Goal: Transaction & Acquisition: Purchase product/service

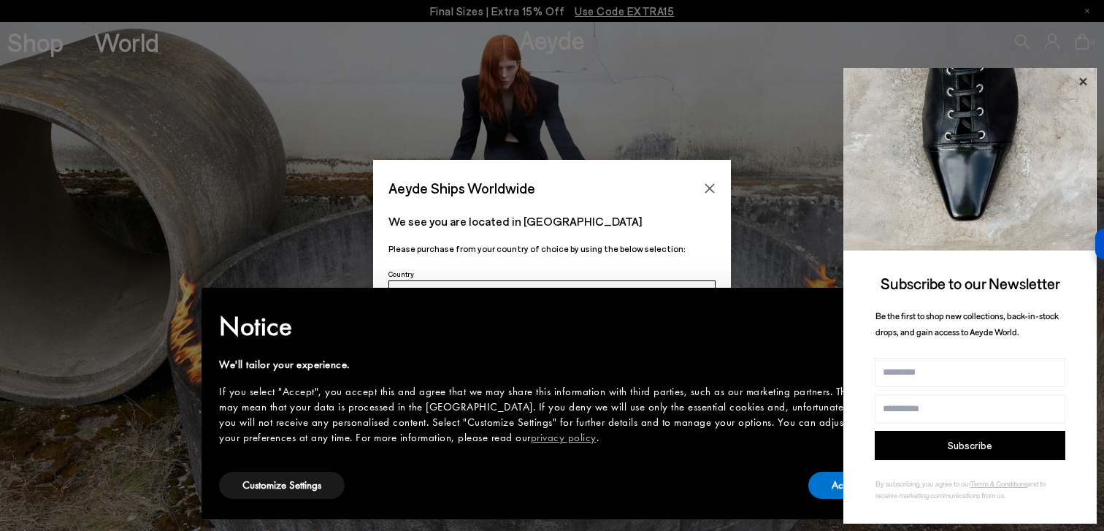
click at [1083, 80] on icon at bounding box center [1082, 80] width 7 height 7
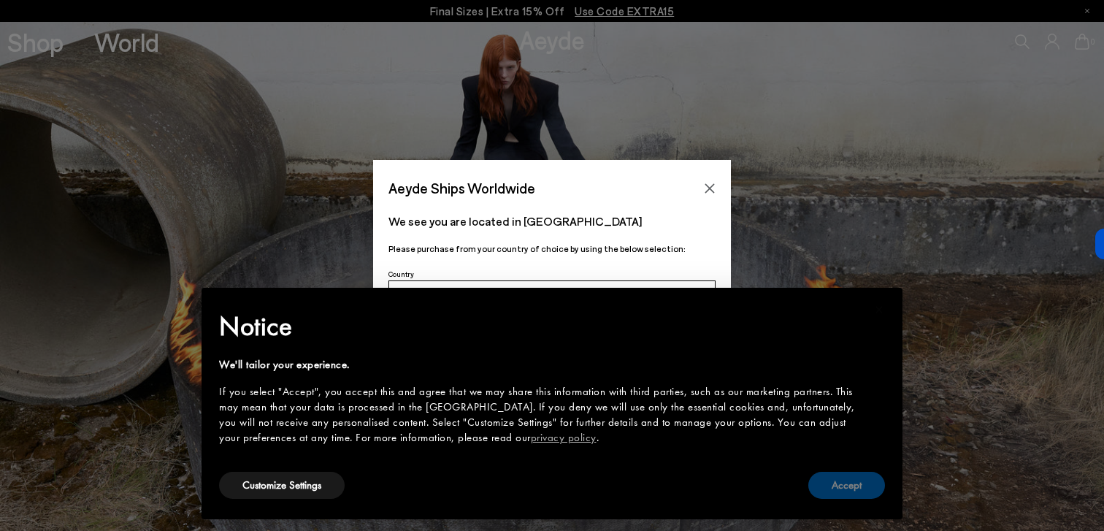
click at [874, 477] on button "Accept" at bounding box center [846, 484] width 77 height 27
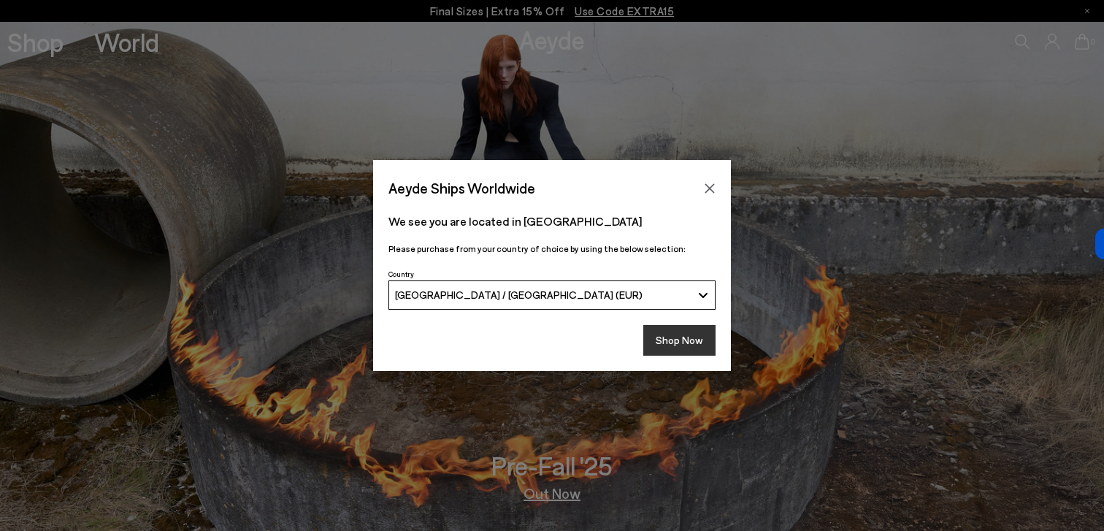
click at [683, 347] on button "Shop Now" at bounding box center [679, 340] width 72 height 31
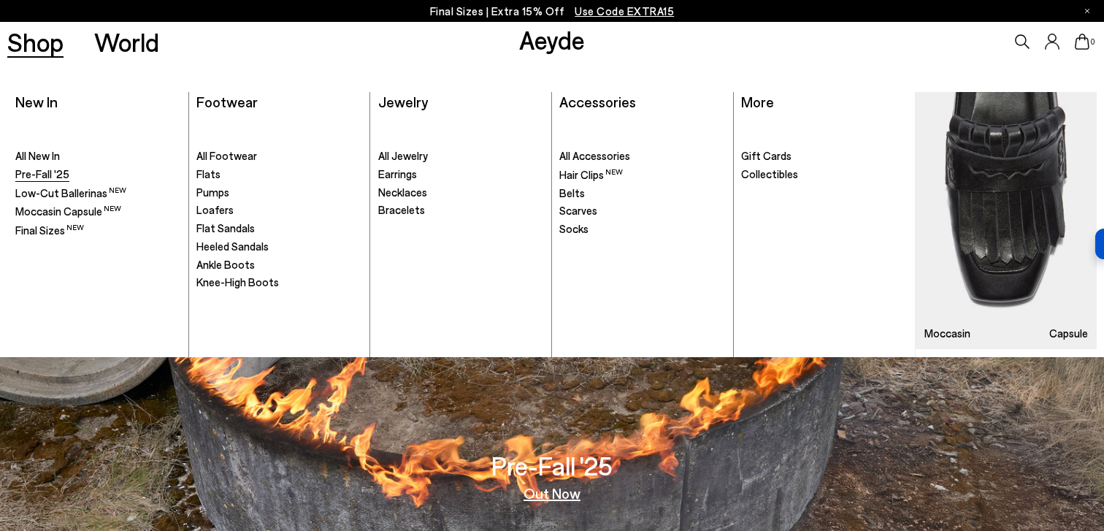
click at [42, 174] on span "Pre-Fall '25" at bounding box center [42, 173] width 54 height 13
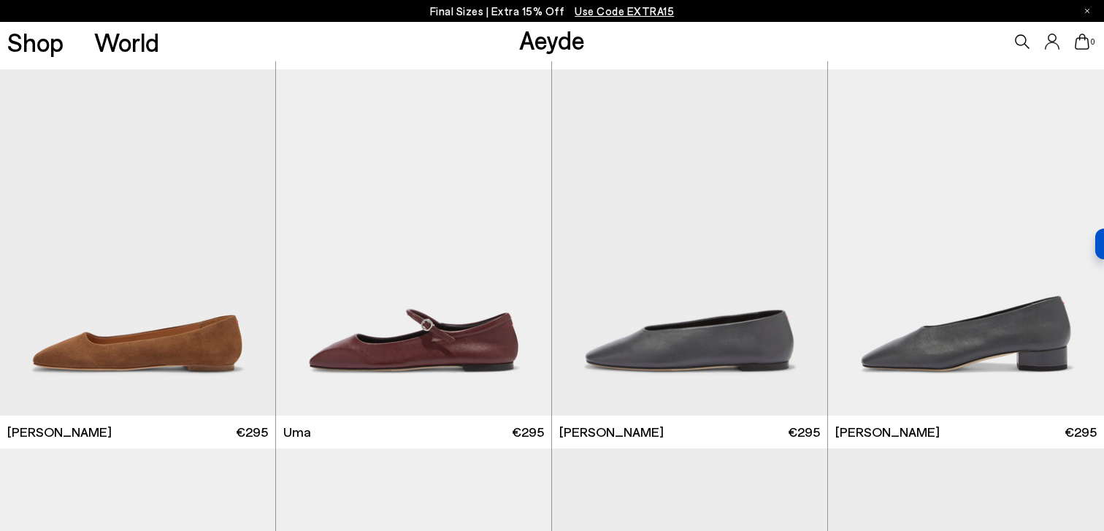
scroll to position [8937, 0]
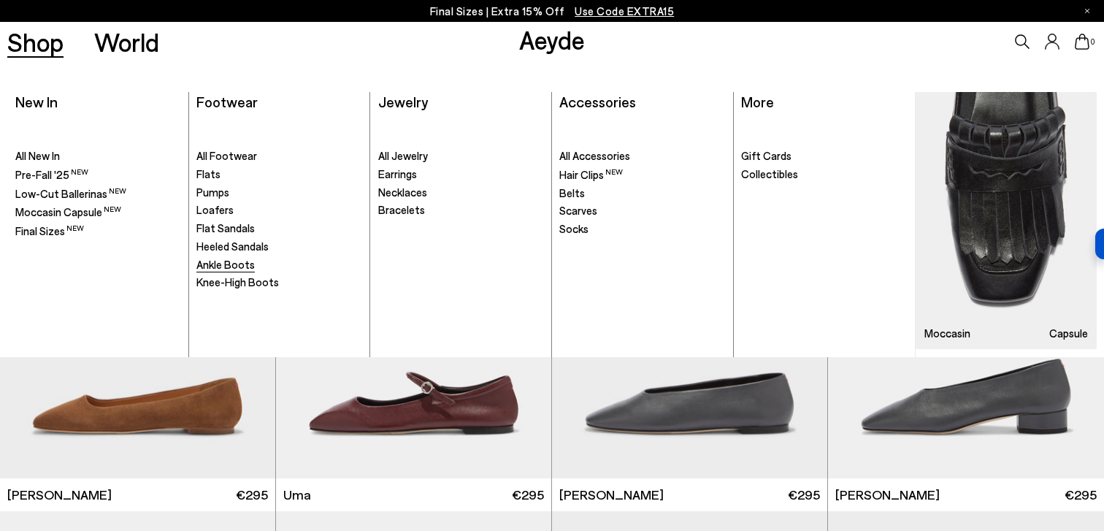
click at [244, 264] on span "Ankle Boots" at bounding box center [225, 264] width 58 height 13
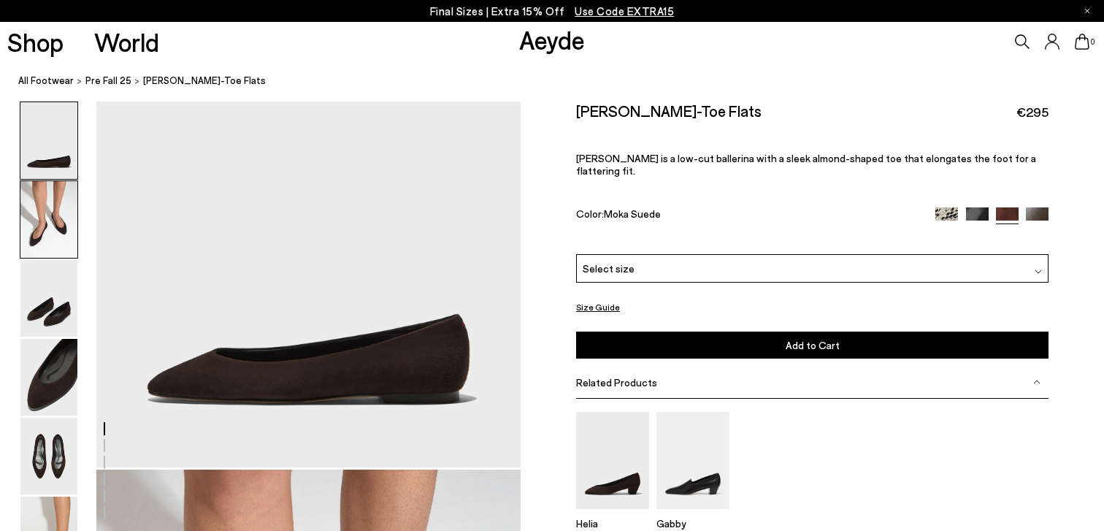
click at [62, 217] on img at bounding box center [48, 219] width 57 height 77
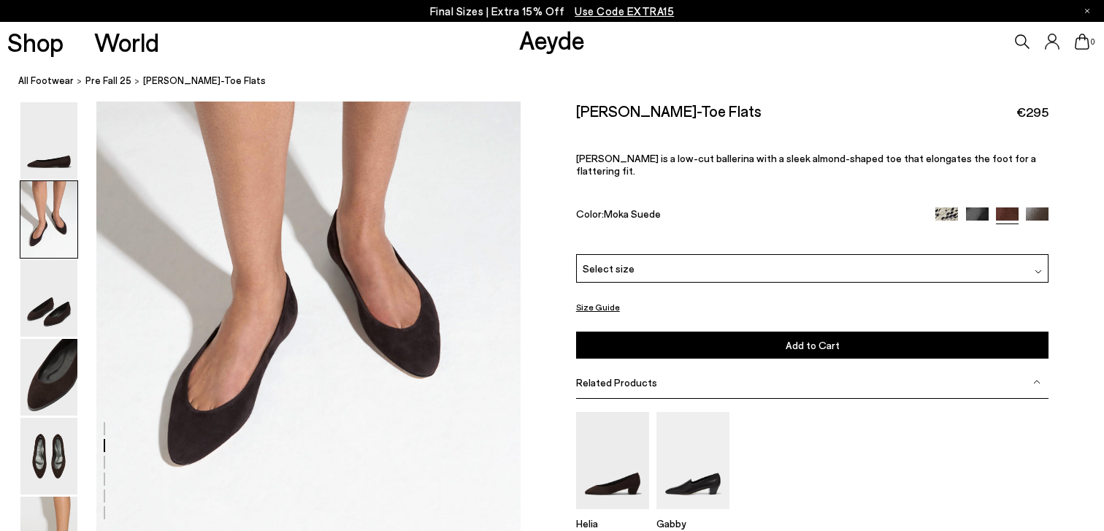
scroll to position [599, 0]
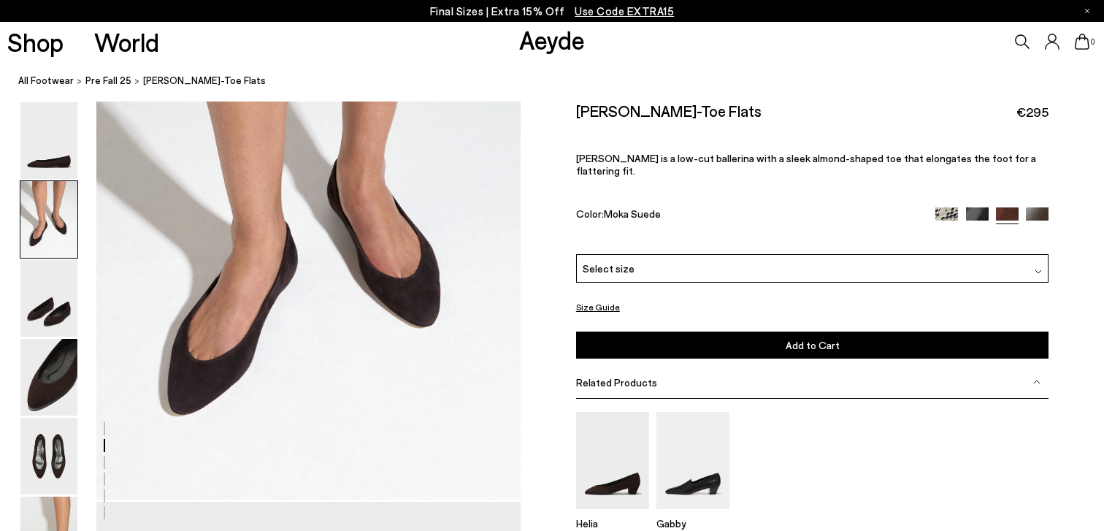
click at [693, 254] on div "Select size" at bounding box center [812, 268] width 473 height 28
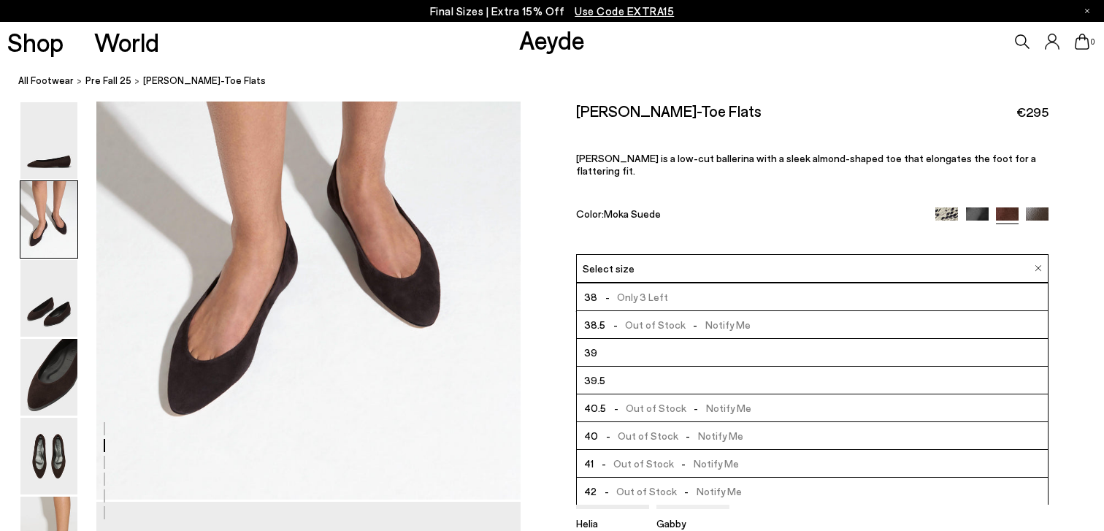
scroll to position [83, 0]
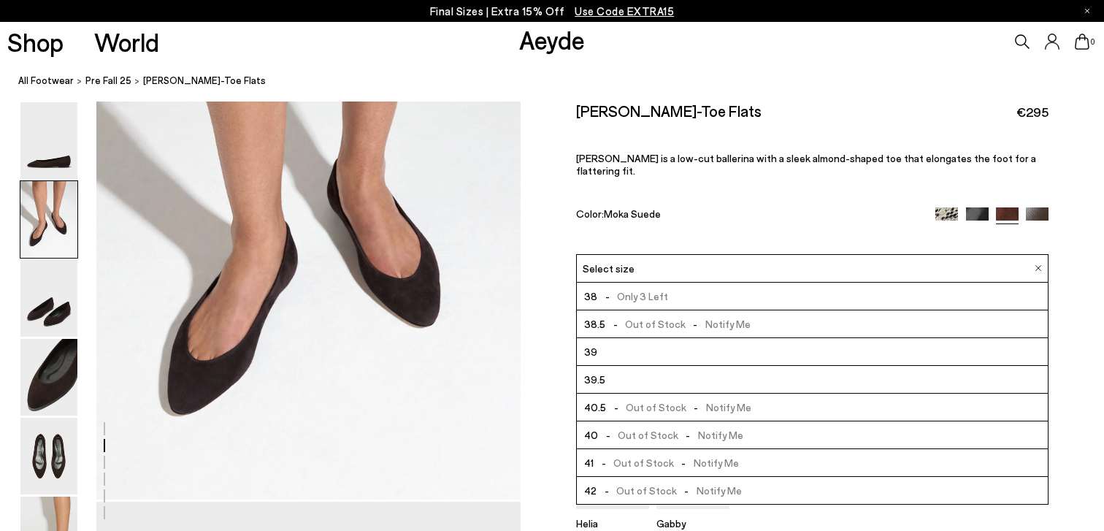
click at [715, 398] on span "- Out of Stock - Notify Me" at bounding box center [678, 407] width 145 height 18
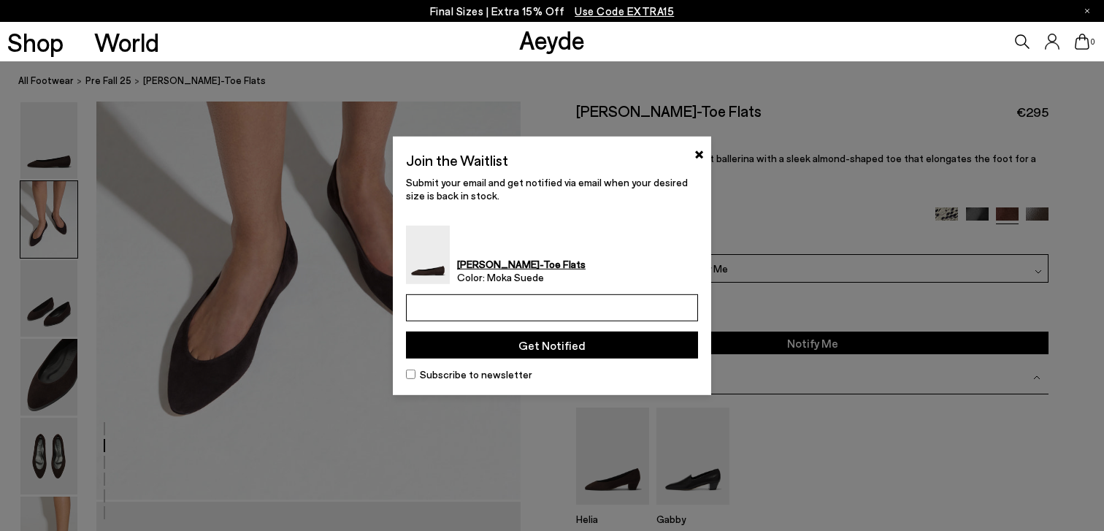
click at [593, 308] on input "email" at bounding box center [552, 307] width 292 height 27
type input "**********"
click at [590, 356] on button "Get Notified" at bounding box center [552, 344] width 292 height 27
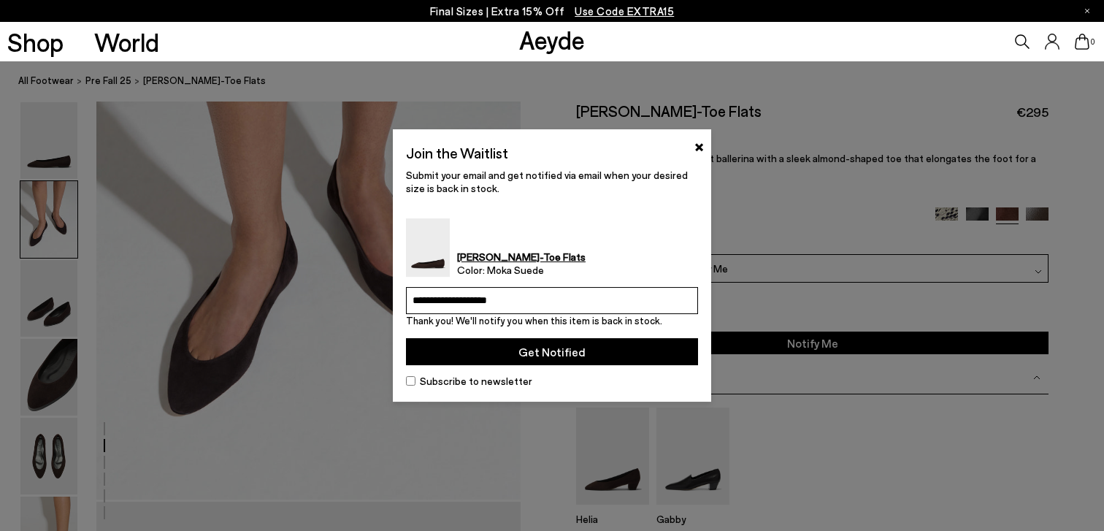
click at [794, 328] on div at bounding box center [552, 265] width 1104 height 531
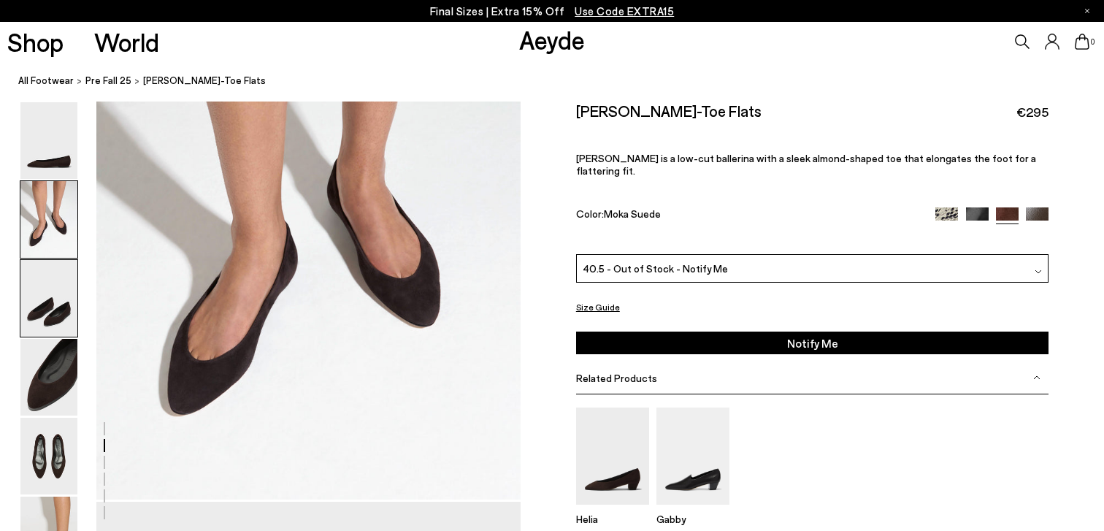
click at [50, 334] on img at bounding box center [48, 298] width 57 height 77
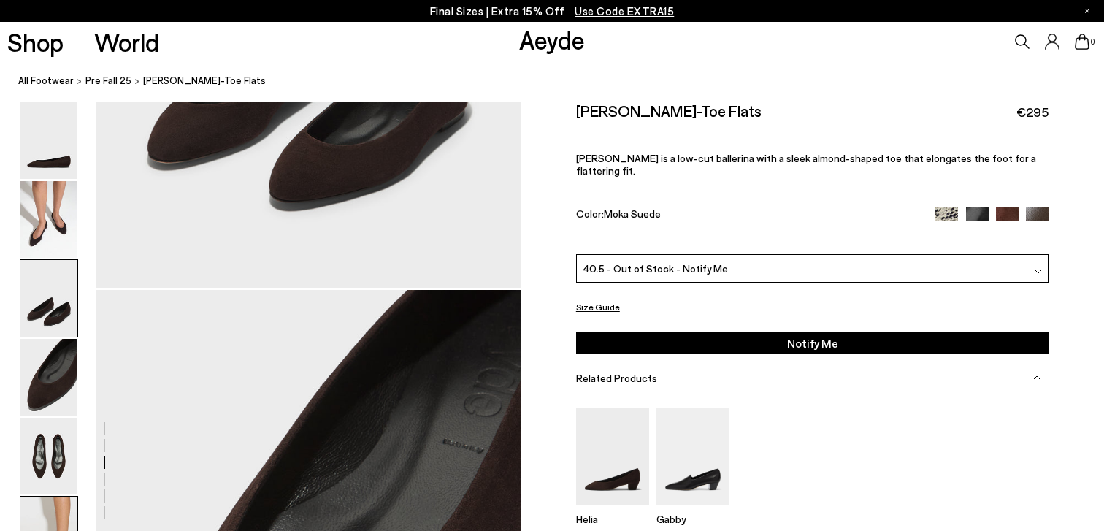
click at [55, 523] on img at bounding box center [48, 534] width 57 height 77
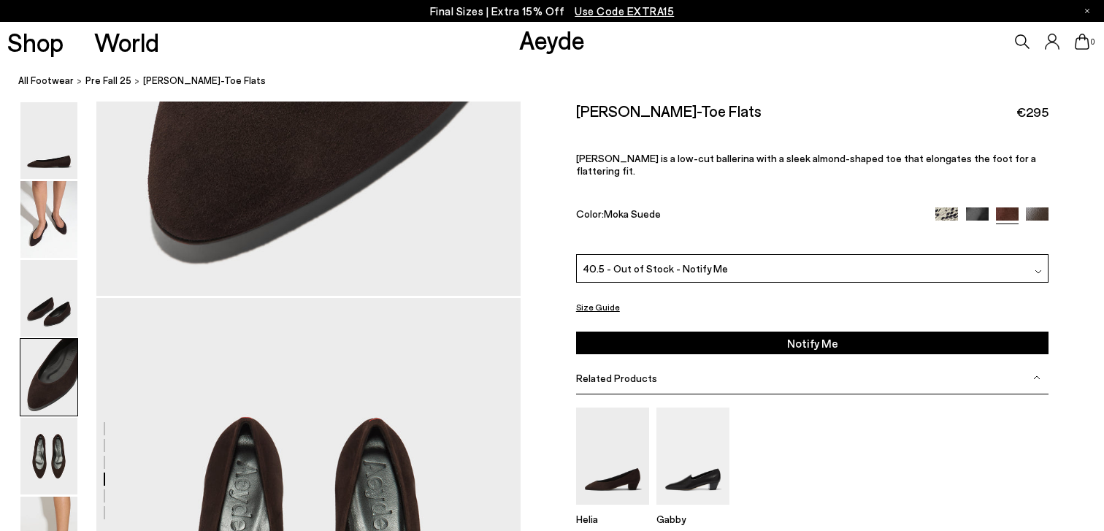
scroll to position [1601, 0]
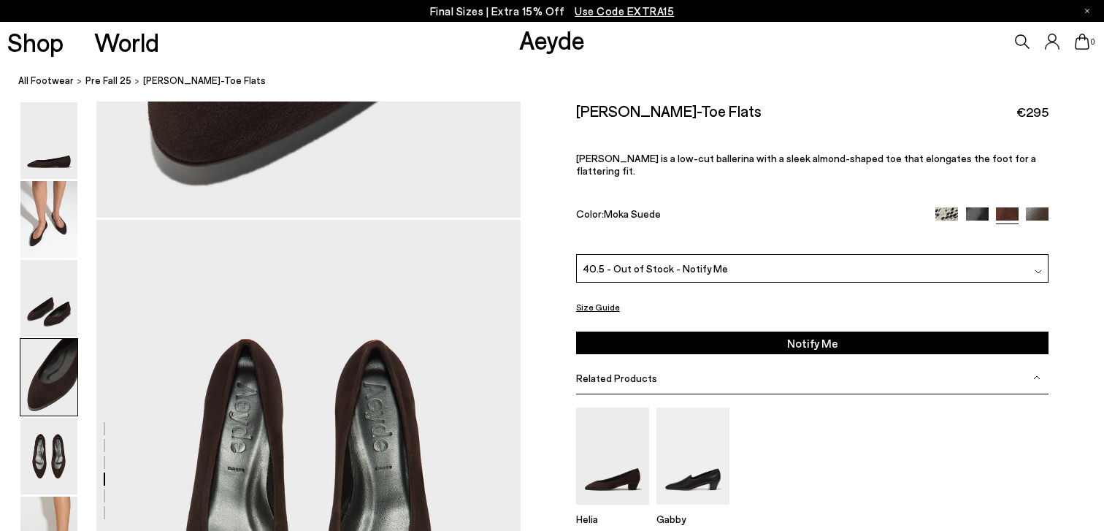
click at [639, 261] on span "40.5 - Out of Stock - Notify Me" at bounding box center [654, 268] width 145 height 15
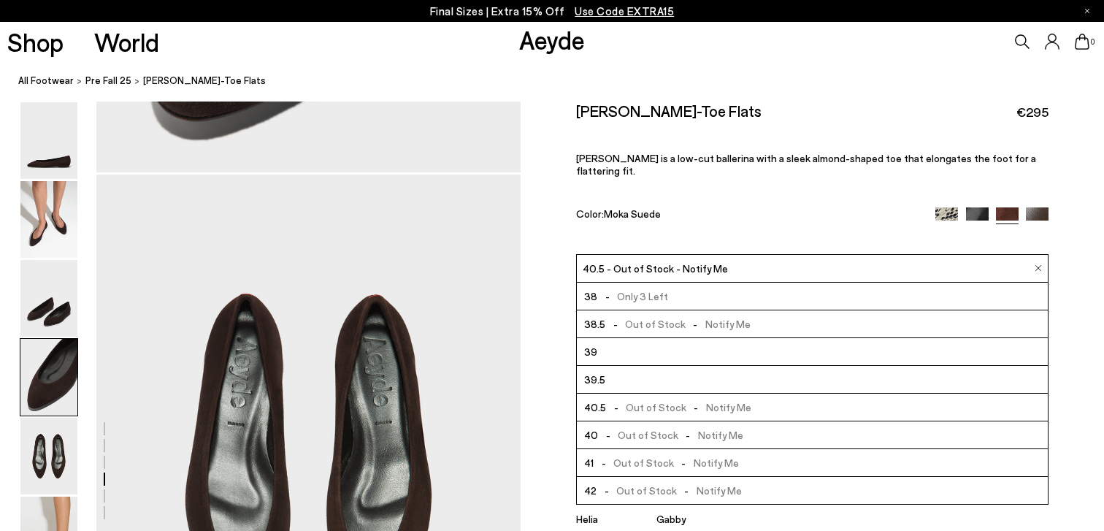
scroll to position [2068, 0]
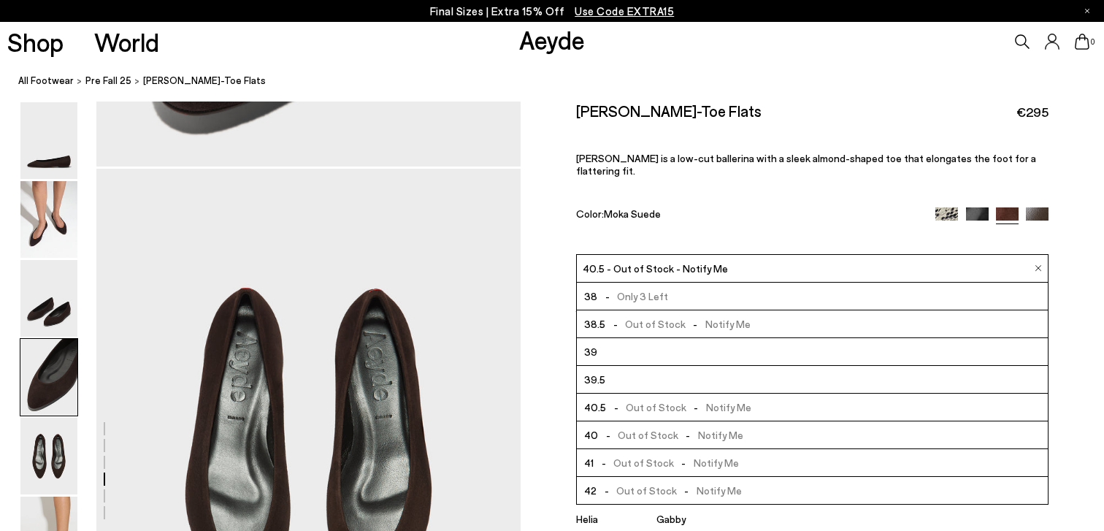
click at [527, 326] on div "Size Guide Shoes Belt Fit: For those in between sizes or with narrow feet, —rec…" at bounding box center [811, 382] width 583 height 563
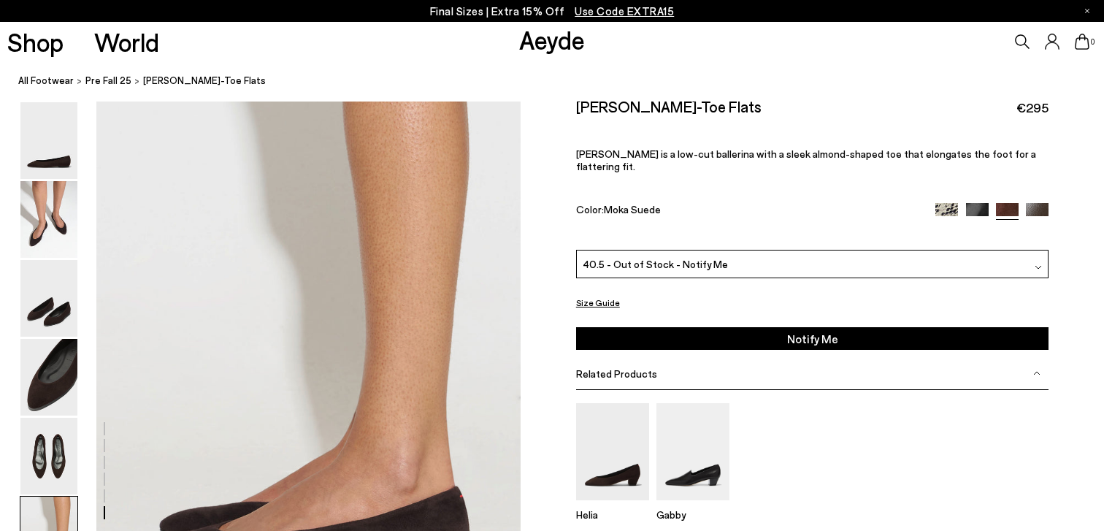
scroll to position [2655, 0]
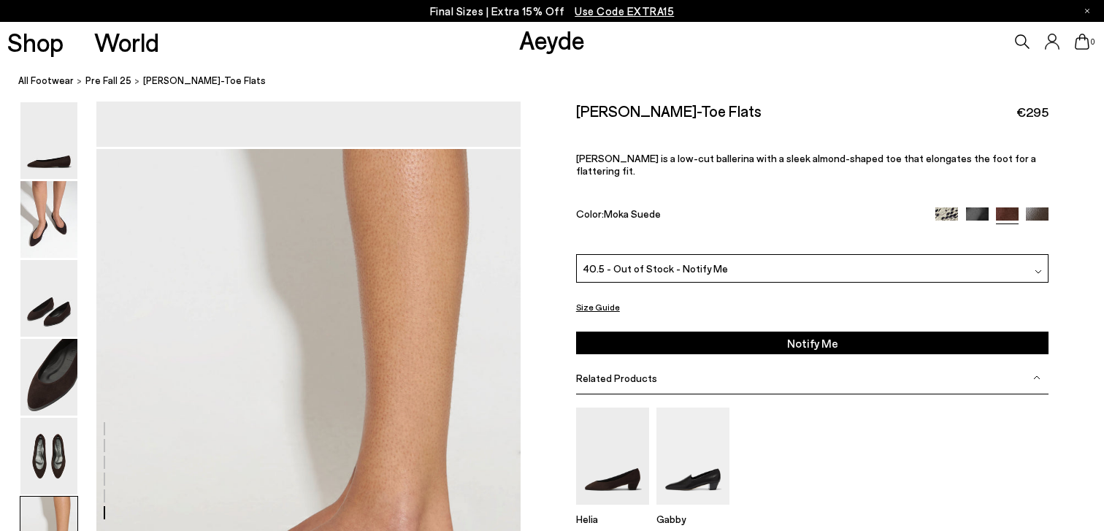
click at [669, 104] on h2 "Ellie Suede Almond-Toe Flats" at bounding box center [668, 110] width 185 height 18
copy div "Ellie Suede Almond-Toe Flats"
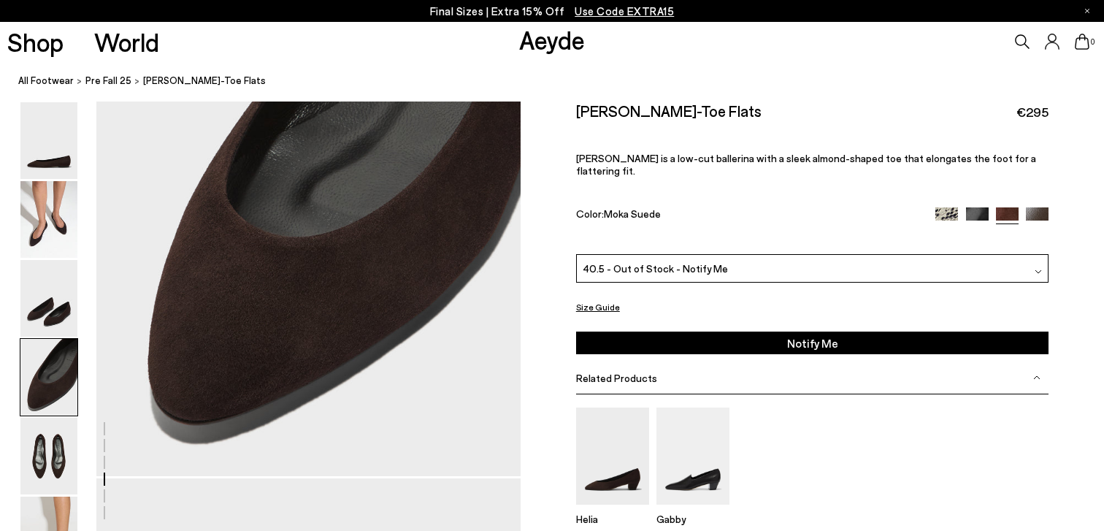
scroll to position [1684, 0]
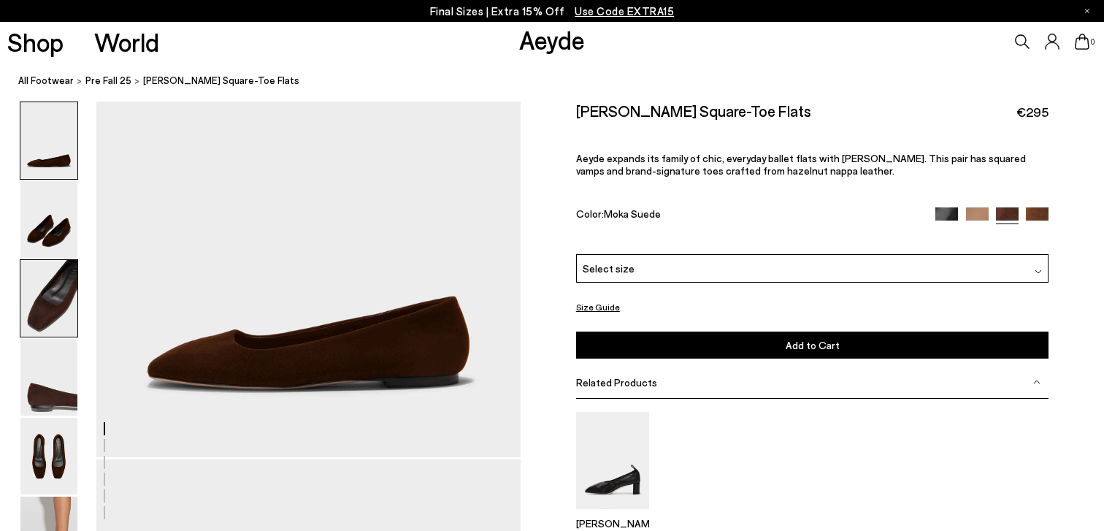
click at [75, 271] on img at bounding box center [48, 298] width 57 height 77
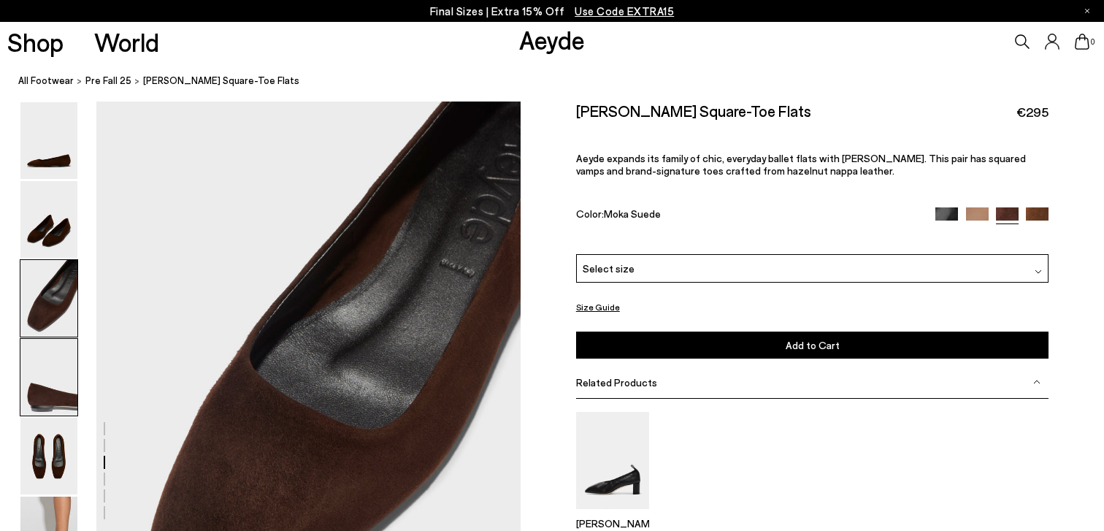
scroll to position [1001, 0]
click at [53, 513] on img at bounding box center [48, 534] width 57 height 77
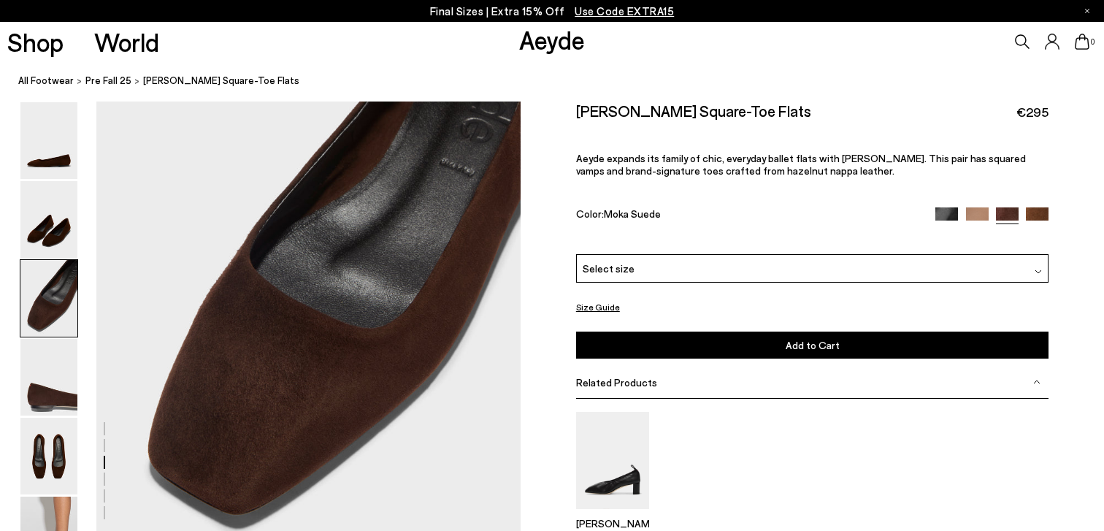
scroll to position [1111, 0]
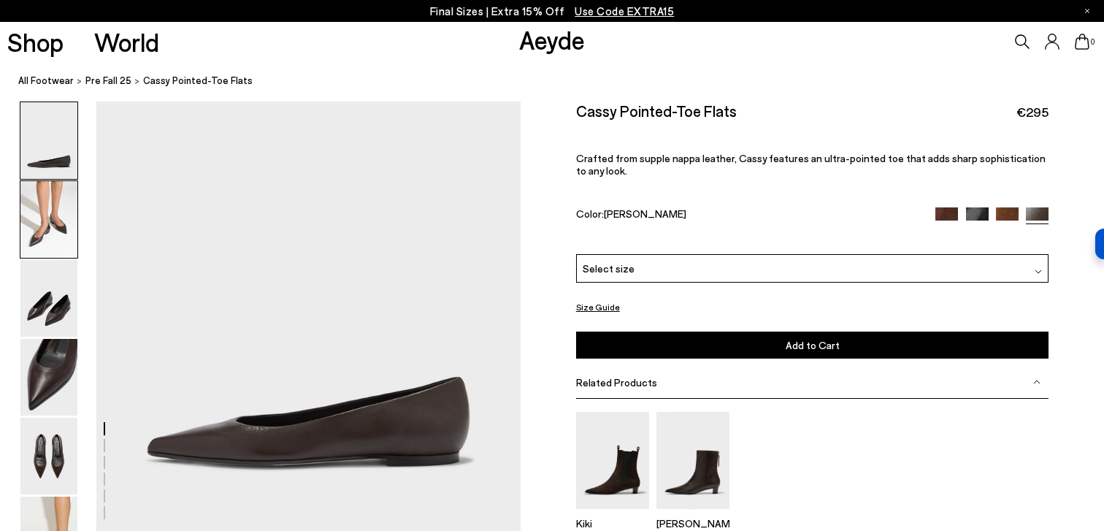
click at [50, 239] on img at bounding box center [48, 219] width 57 height 77
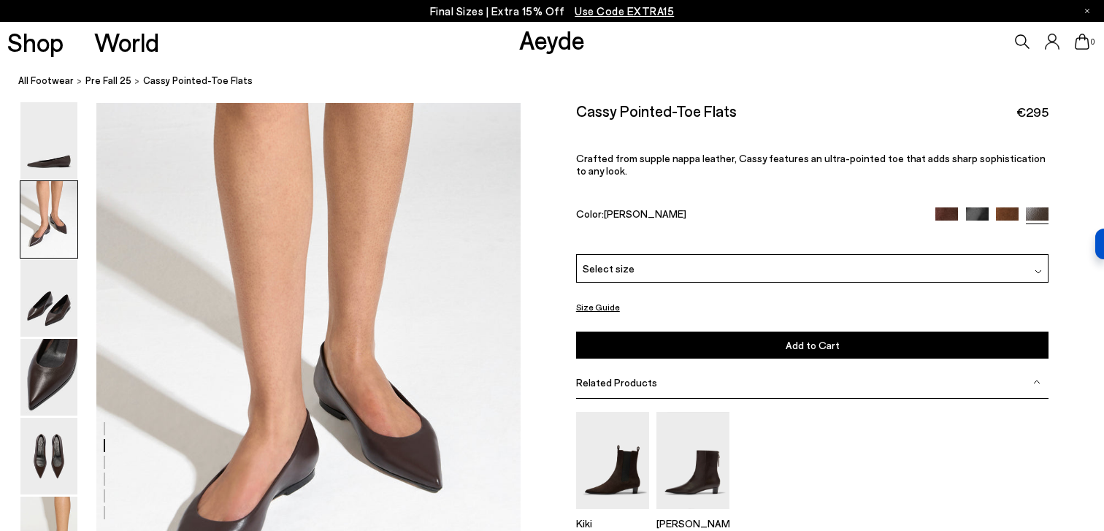
scroll to position [433, 0]
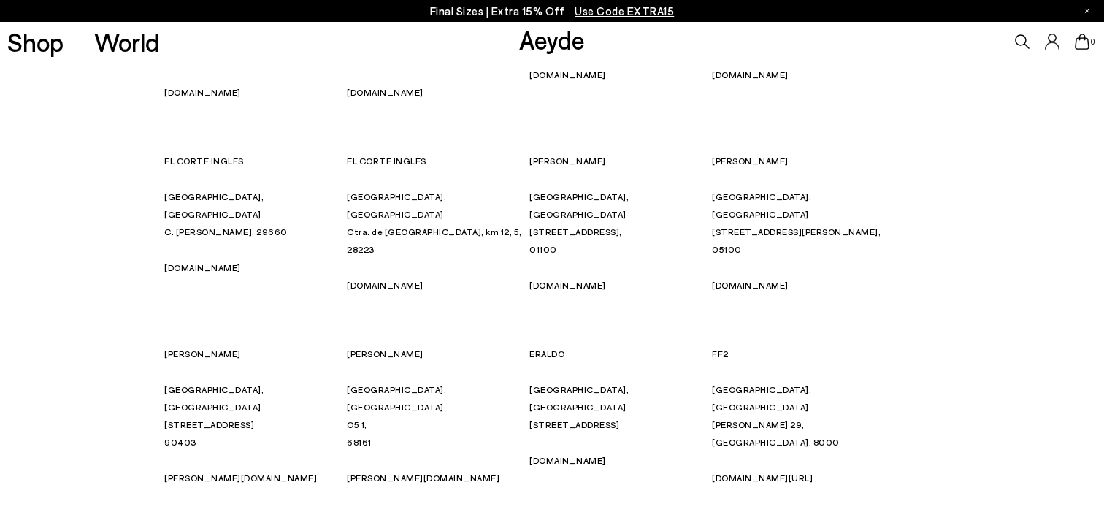
scroll to position [3778, 0]
